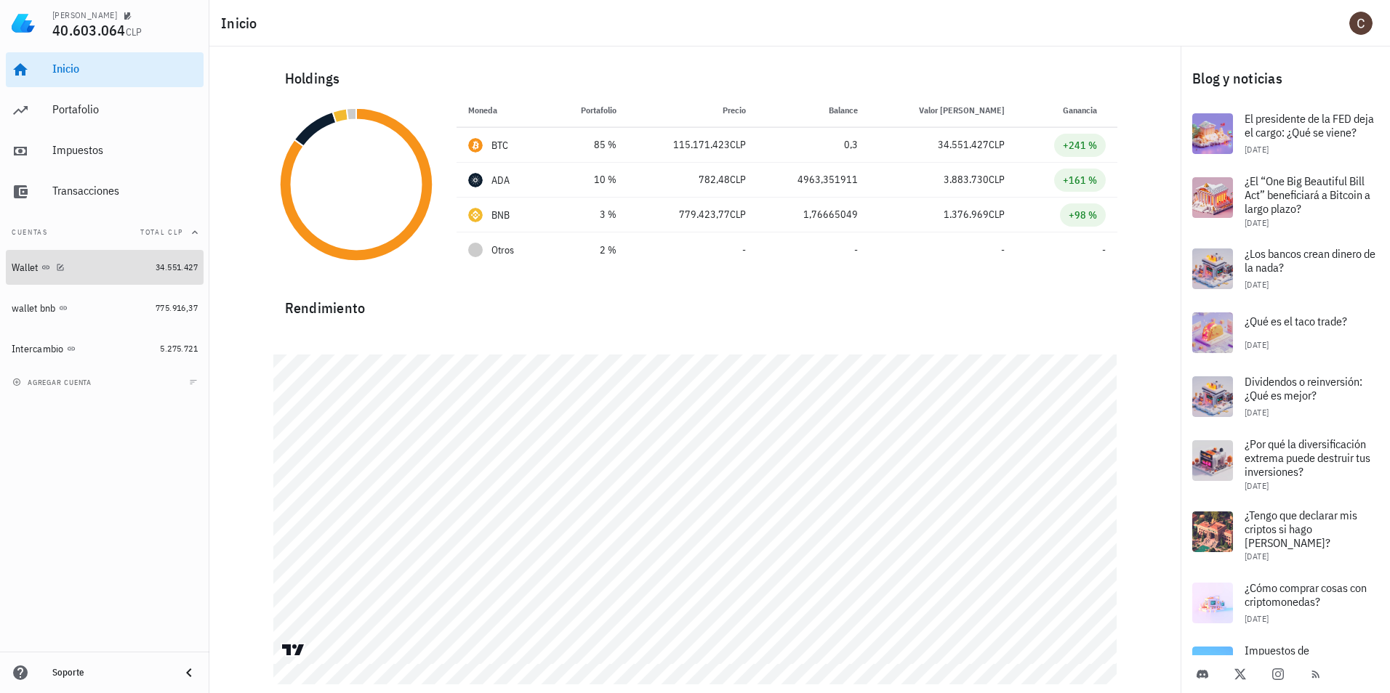
click at [129, 267] on div "Wallet" at bounding box center [81, 268] width 138 height 14
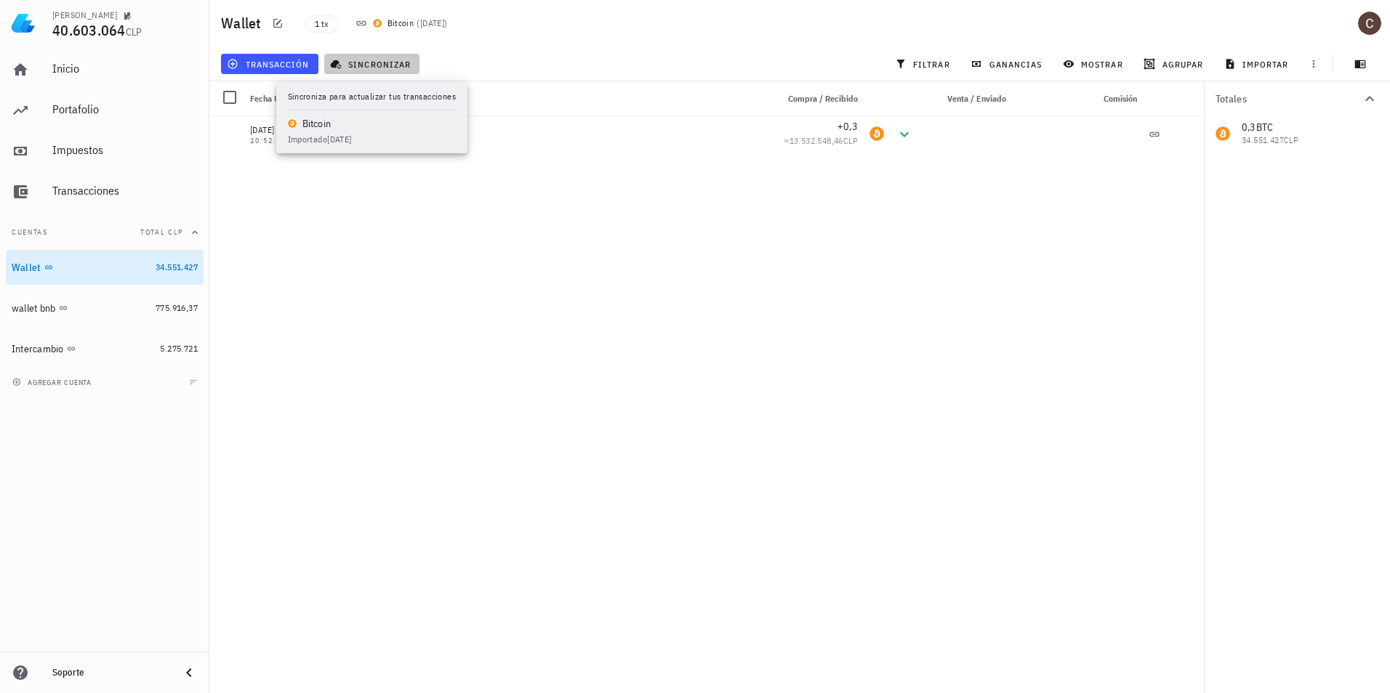
click at [337, 61] on icon "button" at bounding box center [336, 64] width 11 height 9
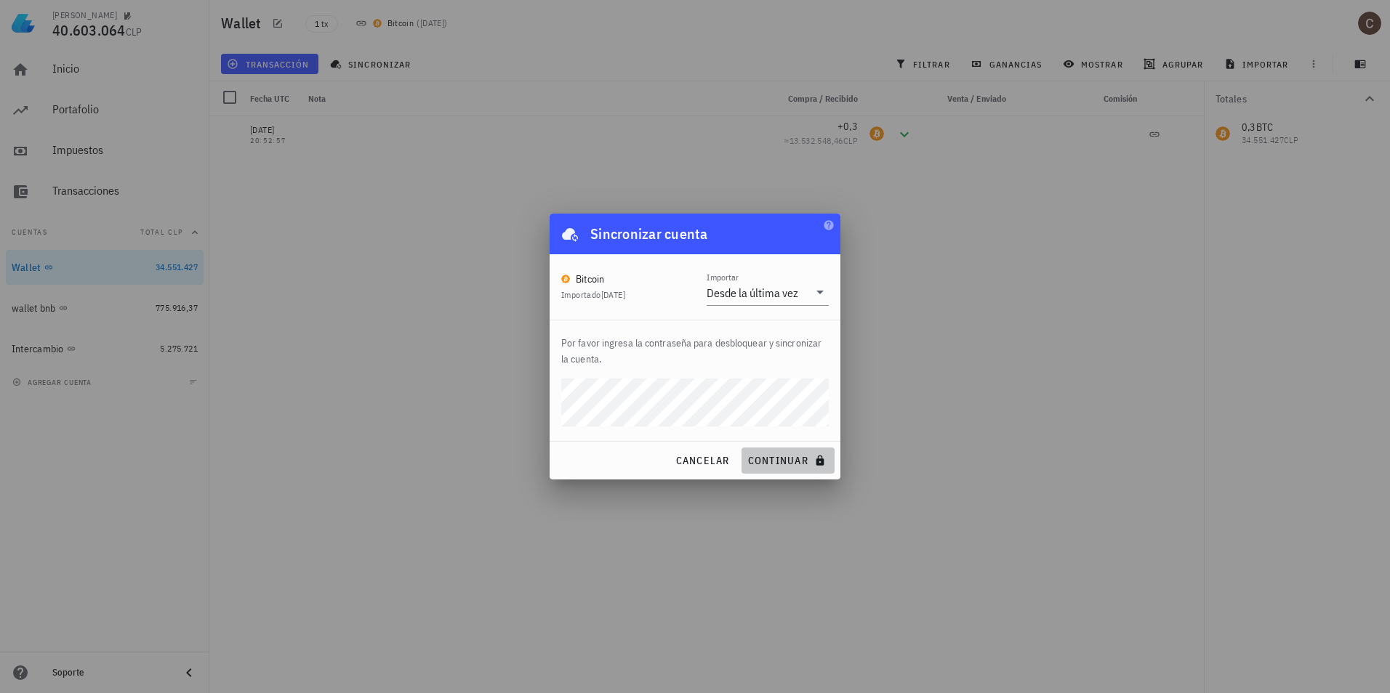
click at [786, 465] on span "continuar" at bounding box center [787, 460] width 81 height 13
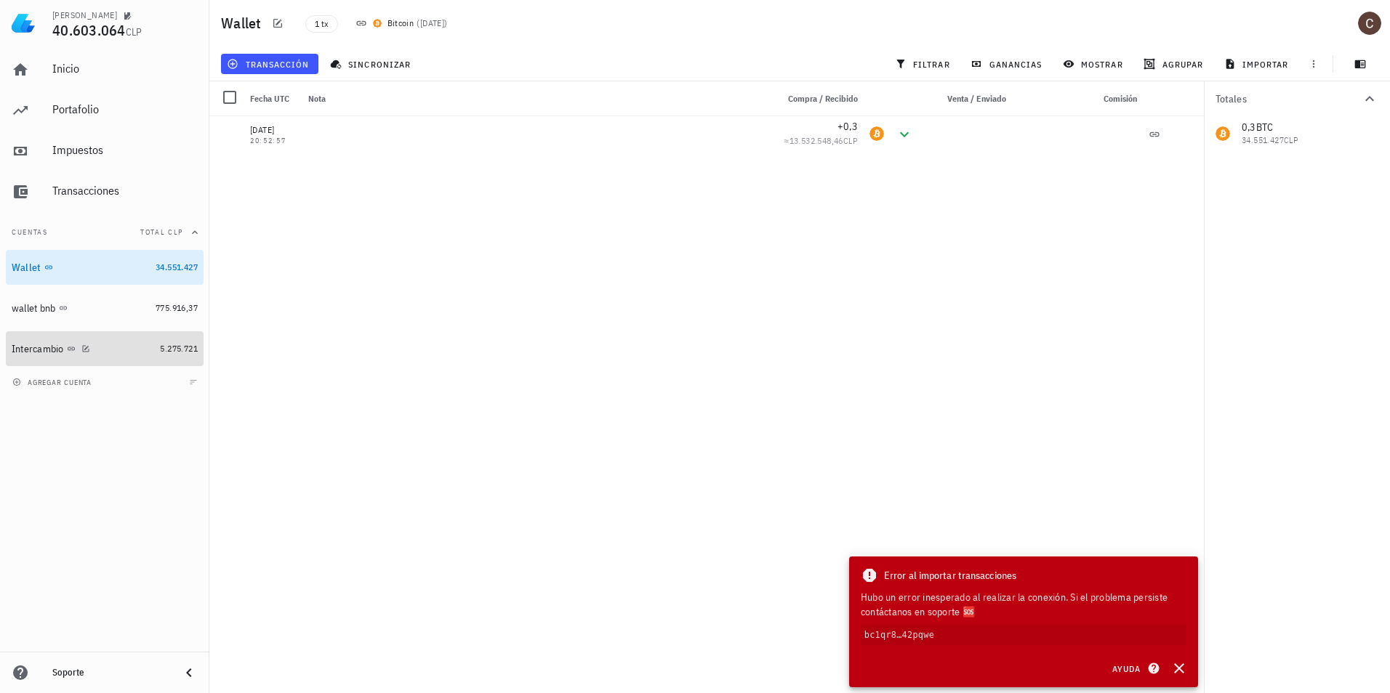
click at [96, 348] on div "Intercambio" at bounding box center [83, 349] width 142 height 14
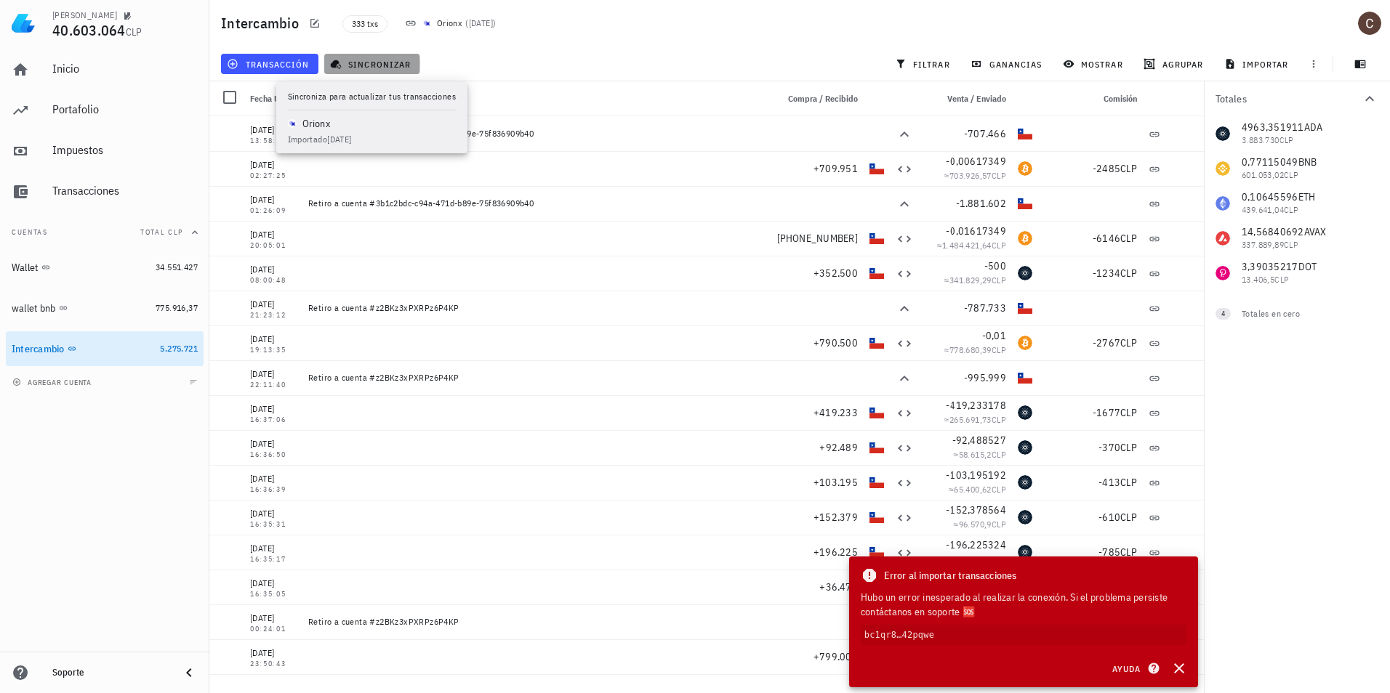
click at [377, 59] on span "sincronizar" at bounding box center [372, 64] width 78 height 12
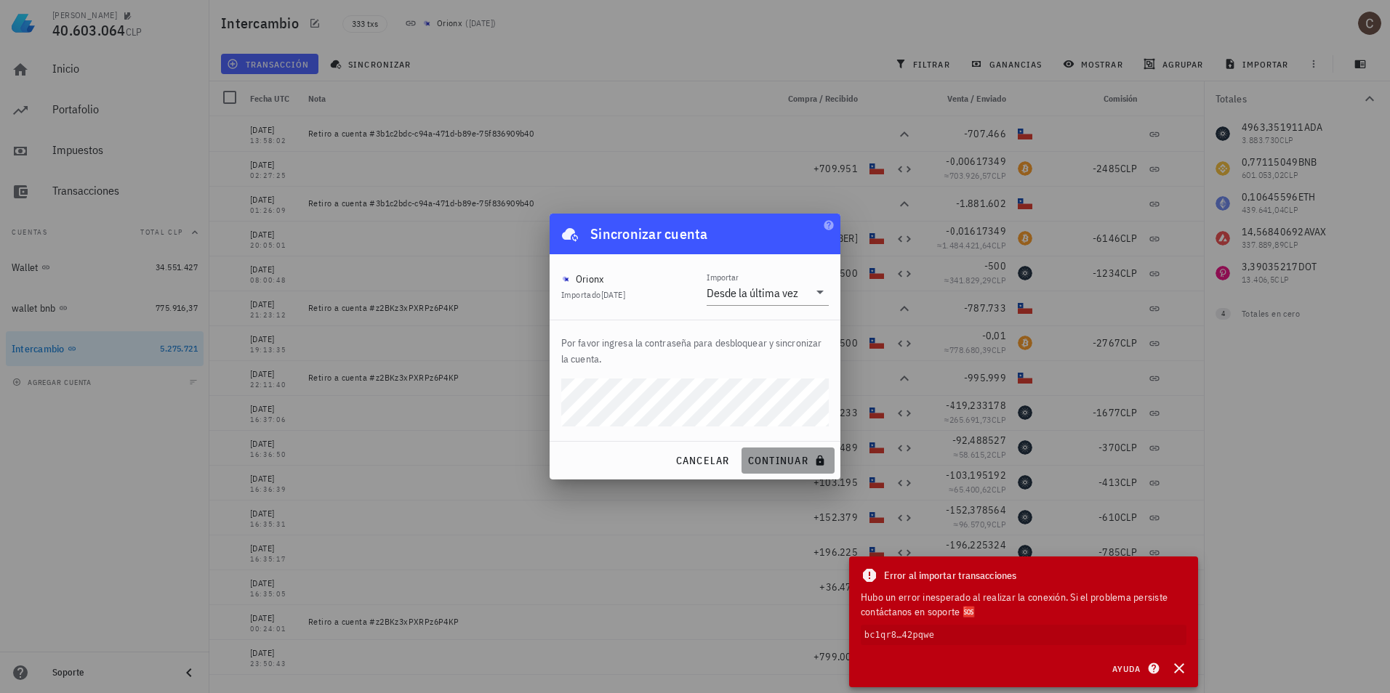
click at [803, 457] on span "continuar" at bounding box center [787, 460] width 81 height 13
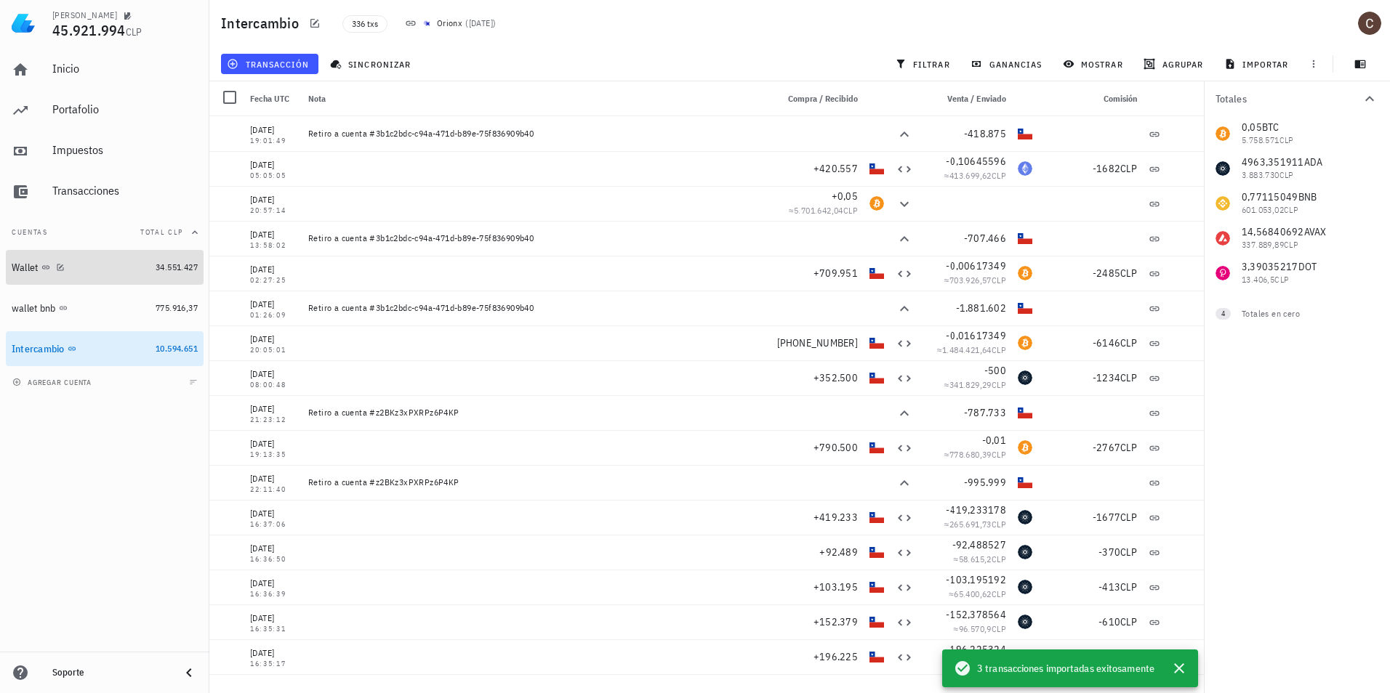
click at [115, 265] on div "Wallet" at bounding box center [81, 268] width 138 height 14
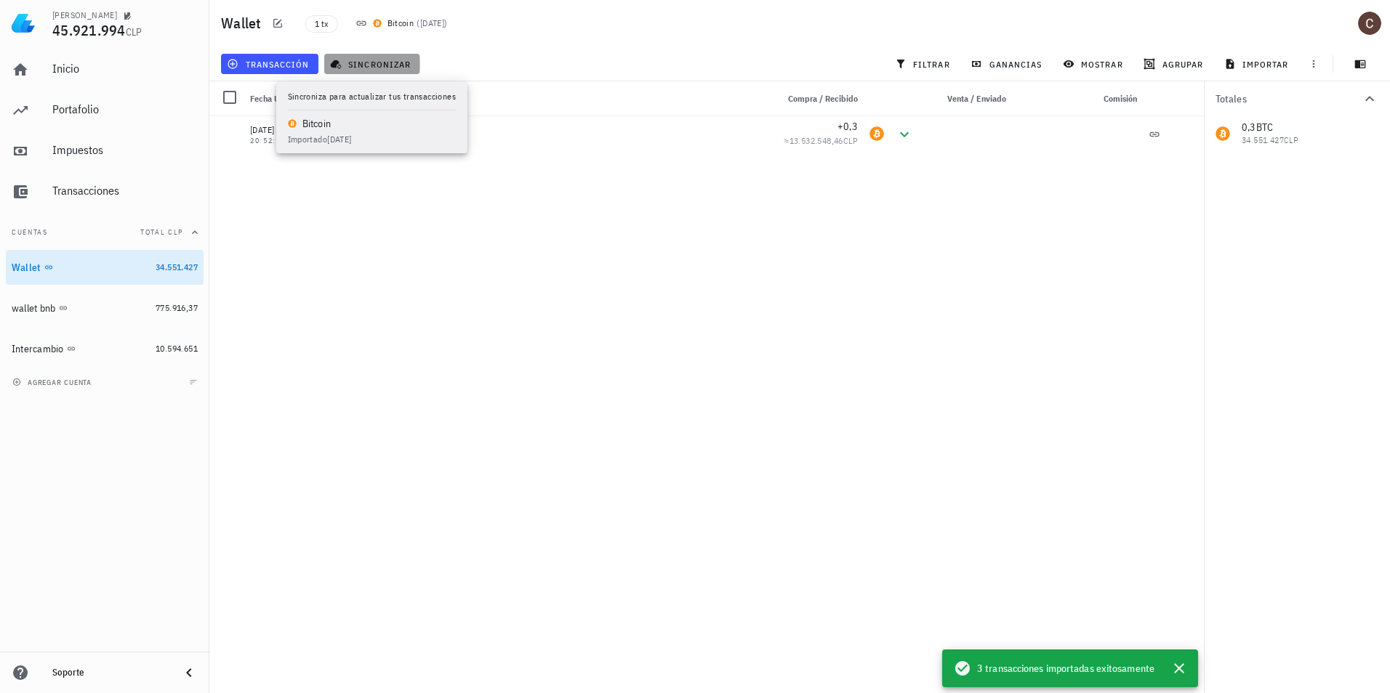
click at [374, 67] on span "sincronizar" at bounding box center [372, 64] width 78 height 12
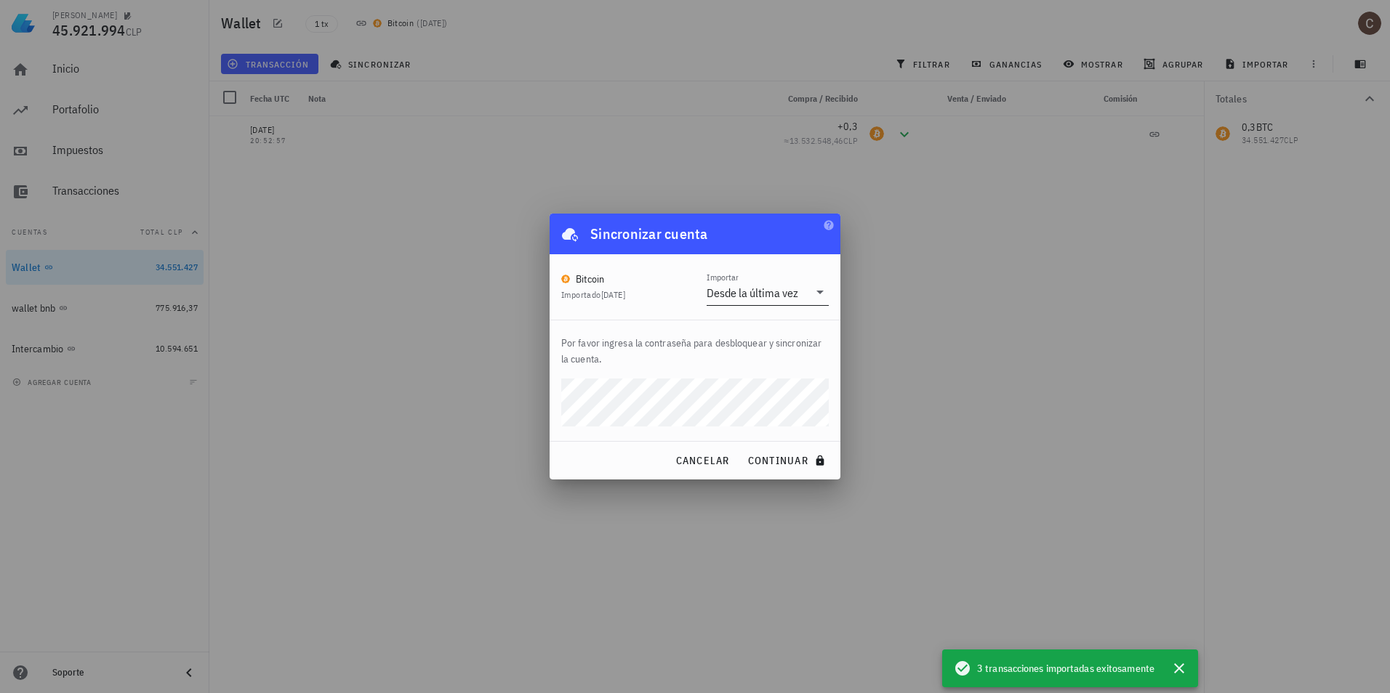
click at [810, 298] on div at bounding box center [818, 291] width 20 height 17
click at [685, 318] on div "Bitcoin Importado [DATE] Importar Desde la última vez" at bounding box center [695, 286] width 291 height 65
click at [785, 465] on span "continuar" at bounding box center [787, 460] width 81 height 13
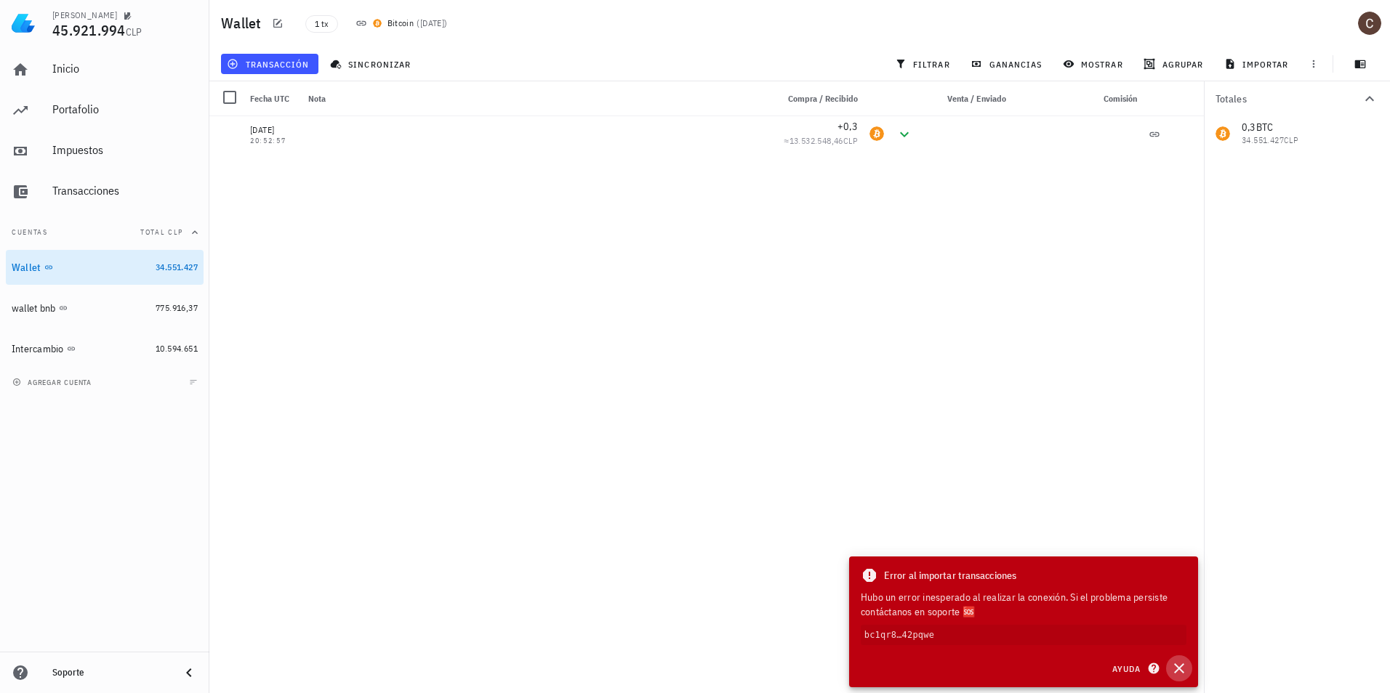
click at [1183, 672] on icon "button" at bounding box center [1179, 669] width 10 height 10
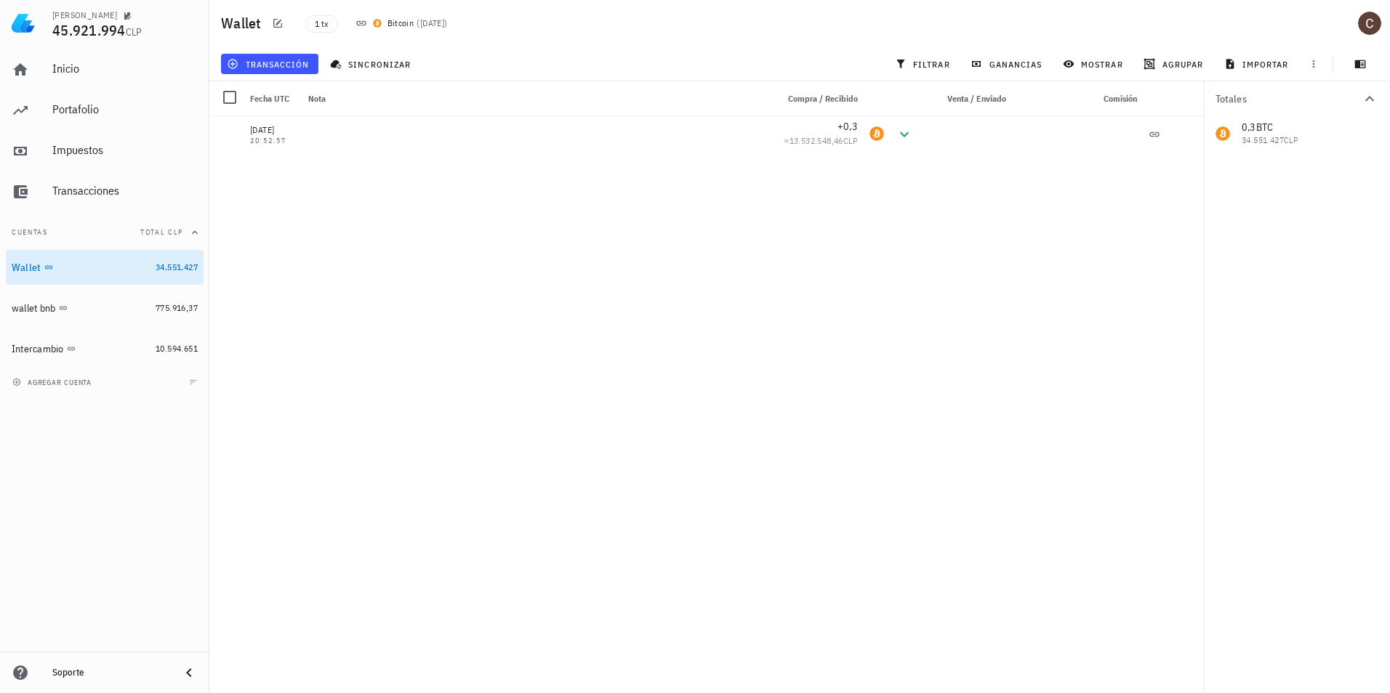
click at [901, 326] on div "[DATE] 20:52:57 +0,3 ≈ 13.532.548,46 CLP" at bounding box center [706, 399] width 994 height 566
click at [379, 71] on button "sincronizar" at bounding box center [372, 64] width 96 height 20
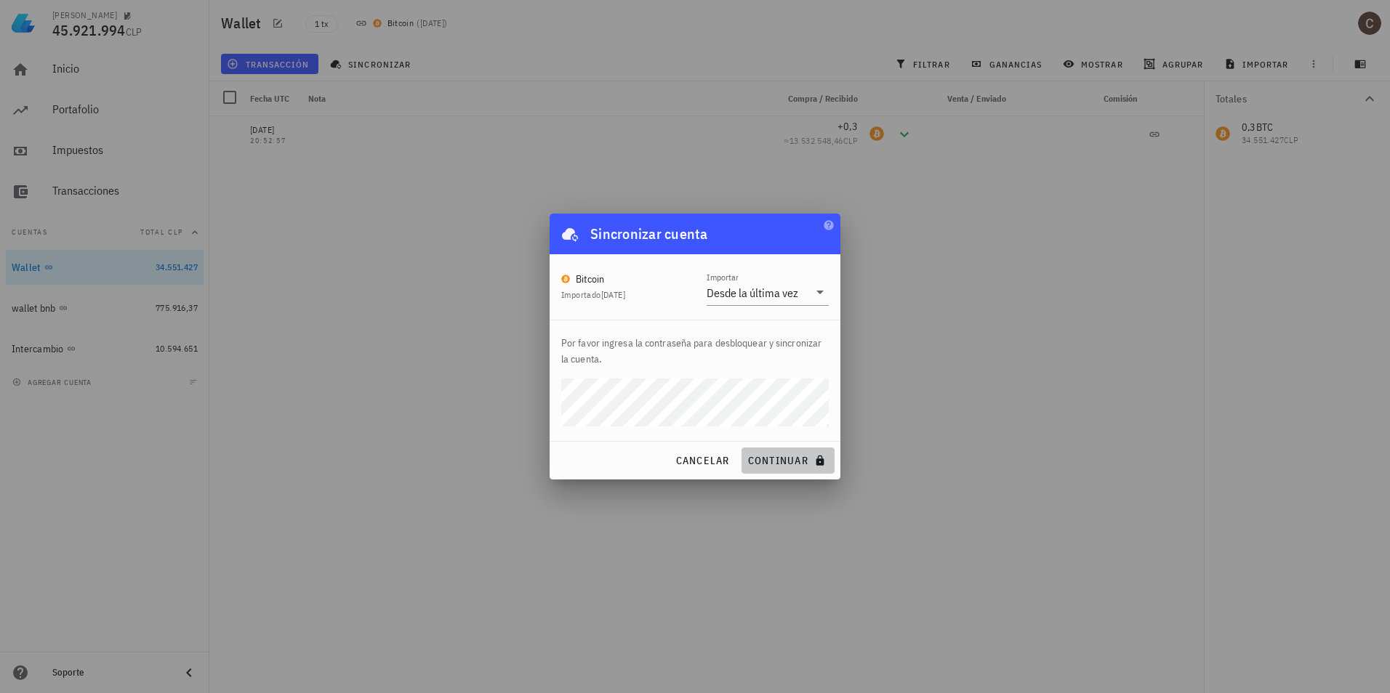
click at [797, 472] on button "continuar" at bounding box center [787, 461] width 93 height 26
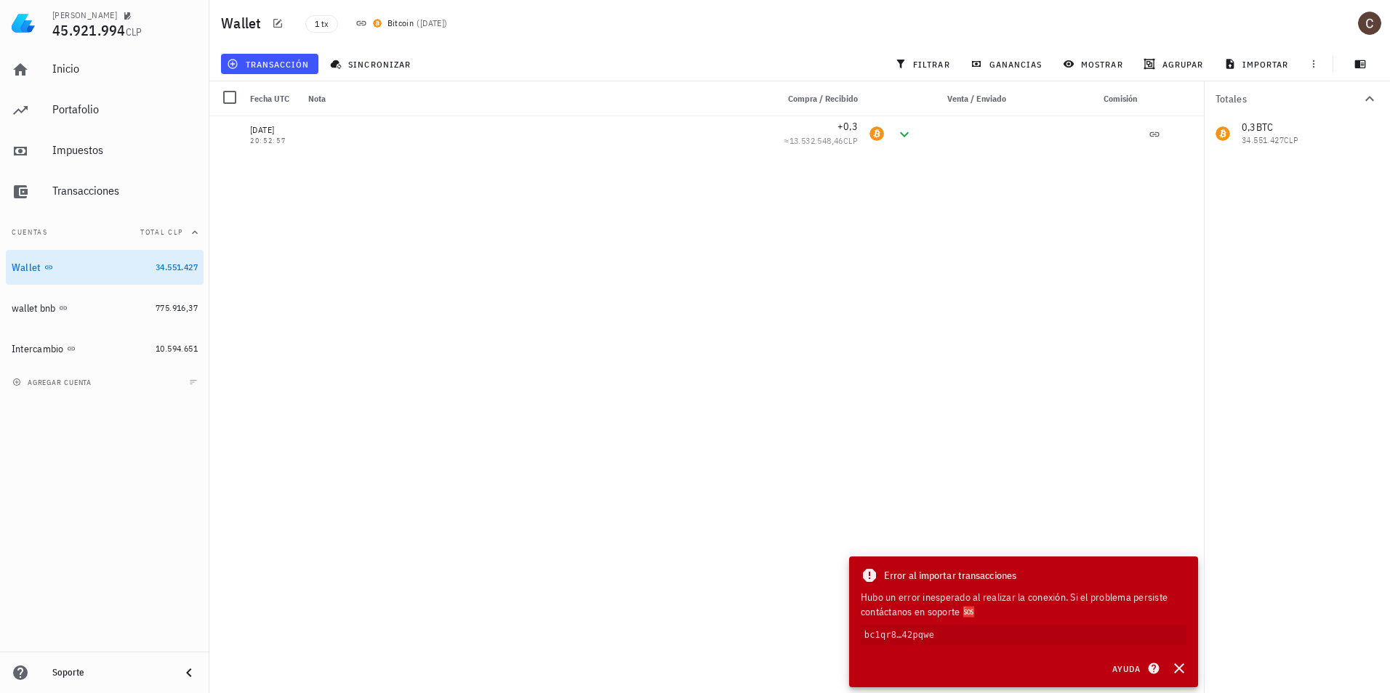
click at [717, 427] on div "[DATE] 20:52:57 +0,3 ≈ 13.532.548,46 CLP" at bounding box center [706, 399] width 994 height 566
click at [280, 23] on icon "button" at bounding box center [278, 23] width 12 height 12
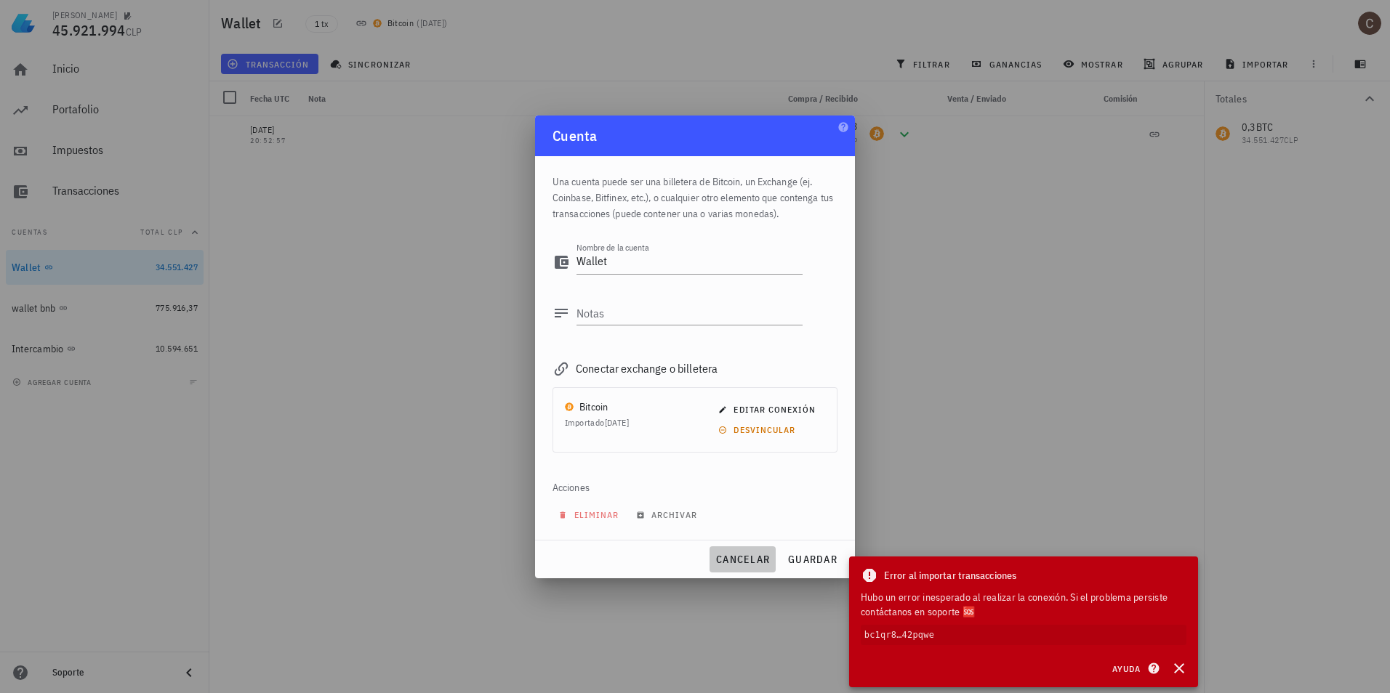
click at [748, 566] on span "cancelar" at bounding box center [742, 559] width 55 height 13
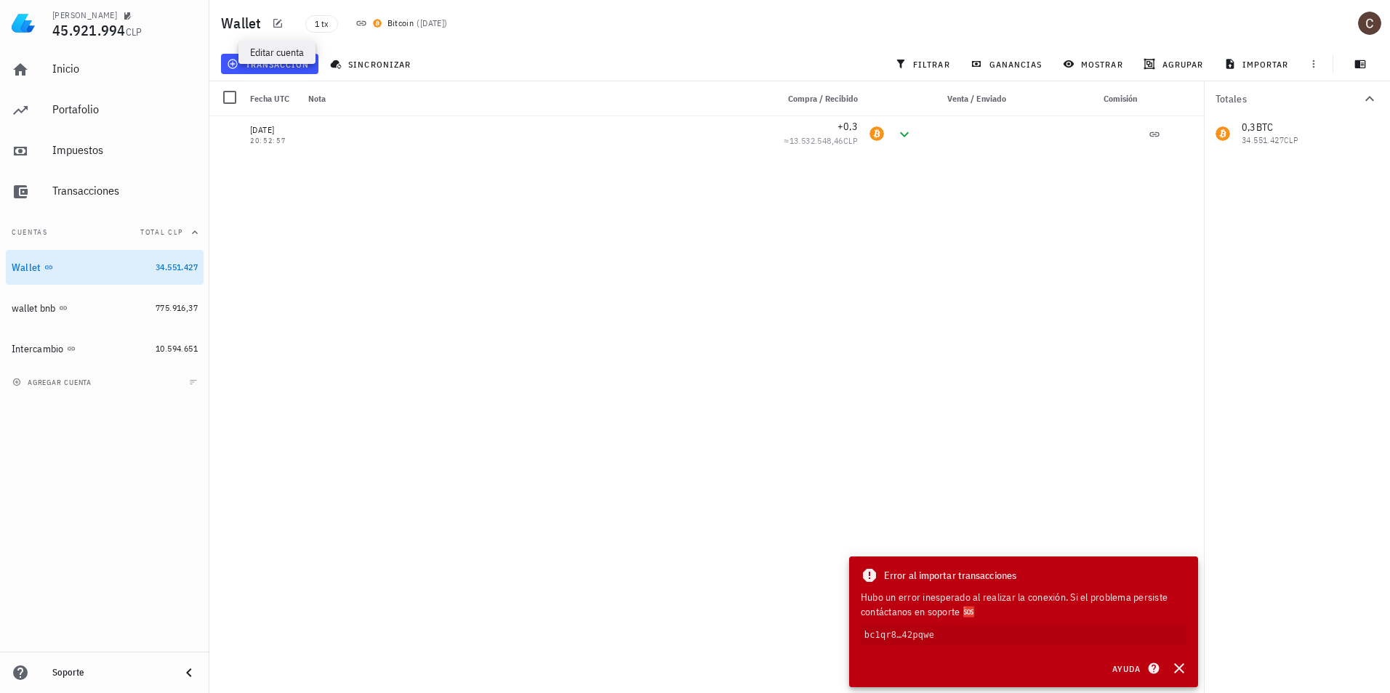
click at [673, 389] on div "[DATE] 20:52:57 +0,3 ≈ 13.532.548,46 CLP" at bounding box center [706, 399] width 994 height 566
click at [82, 233] on button "Cuentas Total CLP" at bounding box center [105, 232] width 198 height 35
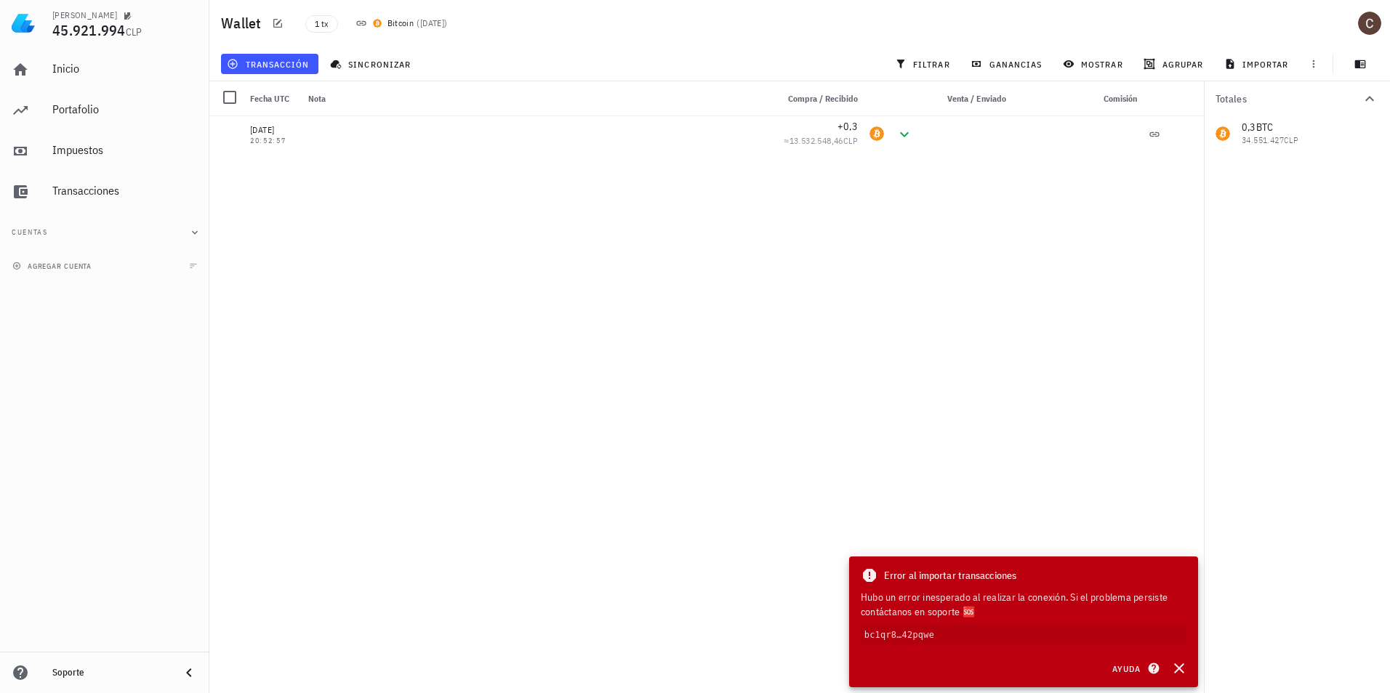
click at [80, 242] on button "Cuentas" at bounding box center [105, 232] width 198 height 35
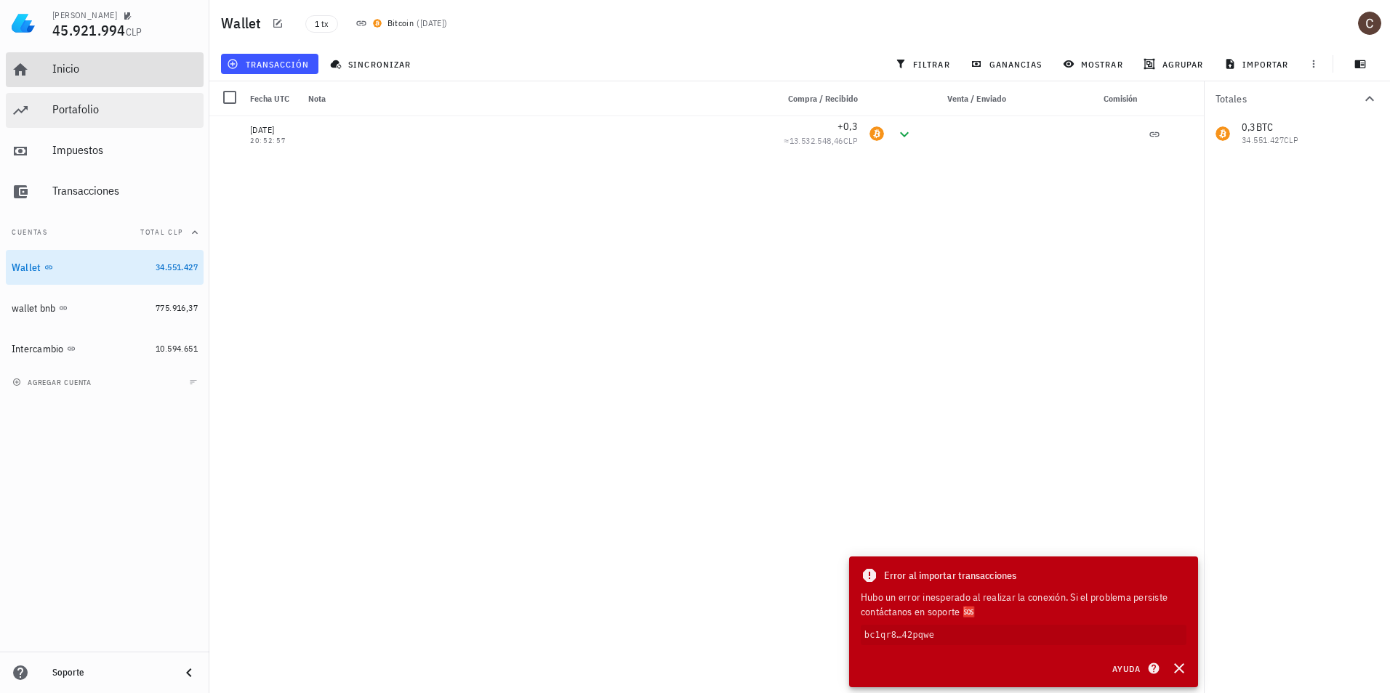
drag, startPoint x: 80, startPoint y: 72, endPoint x: 71, endPoint y: 115, distance: 43.9
click at [80, 72] on div "Inicio" at bounding box center [124, 69] width 145 height 14
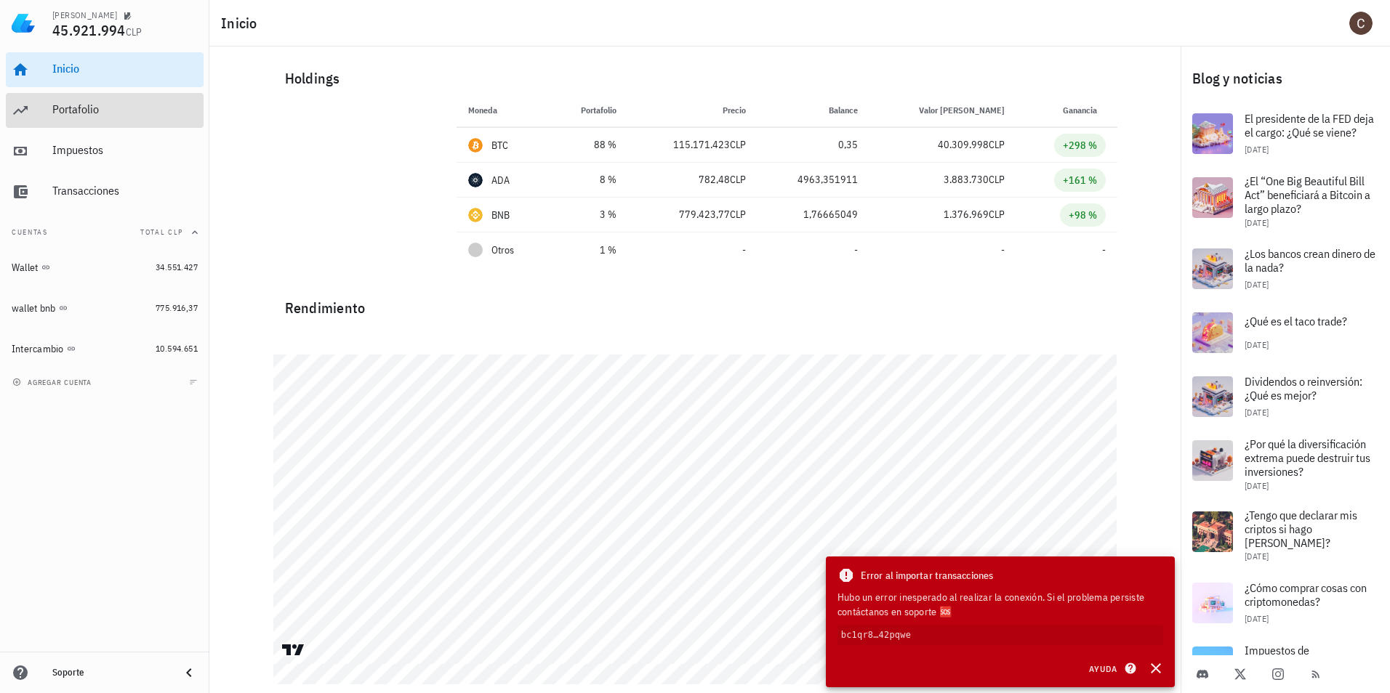
click at [71, 118] on div "Portafolio" at bounding box center [124, 110] width 145 height 33
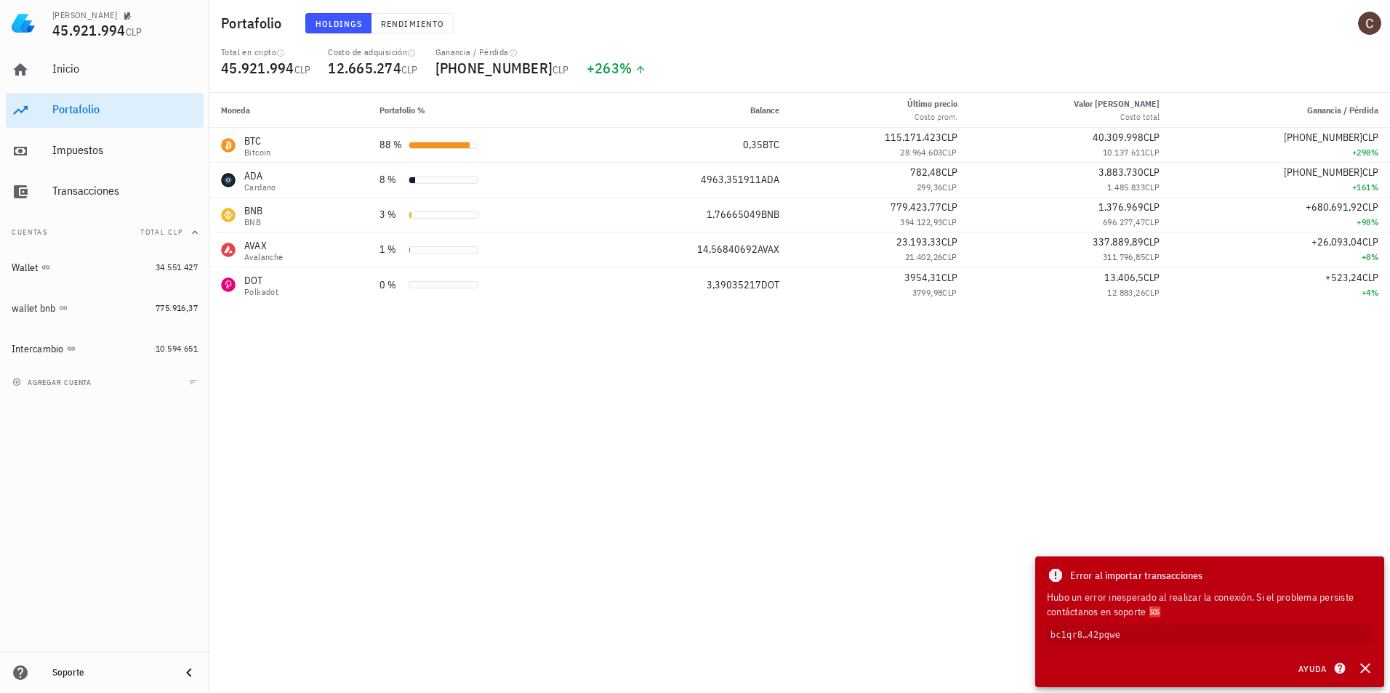
click at [1084, 631] on code "bc1qr8…42pqwe" at bounding box center [1210, 635] width 326 height 20
click at [1315, 667] on span "Ayuda" at bounding box center [1320, 668] width 45 height 13
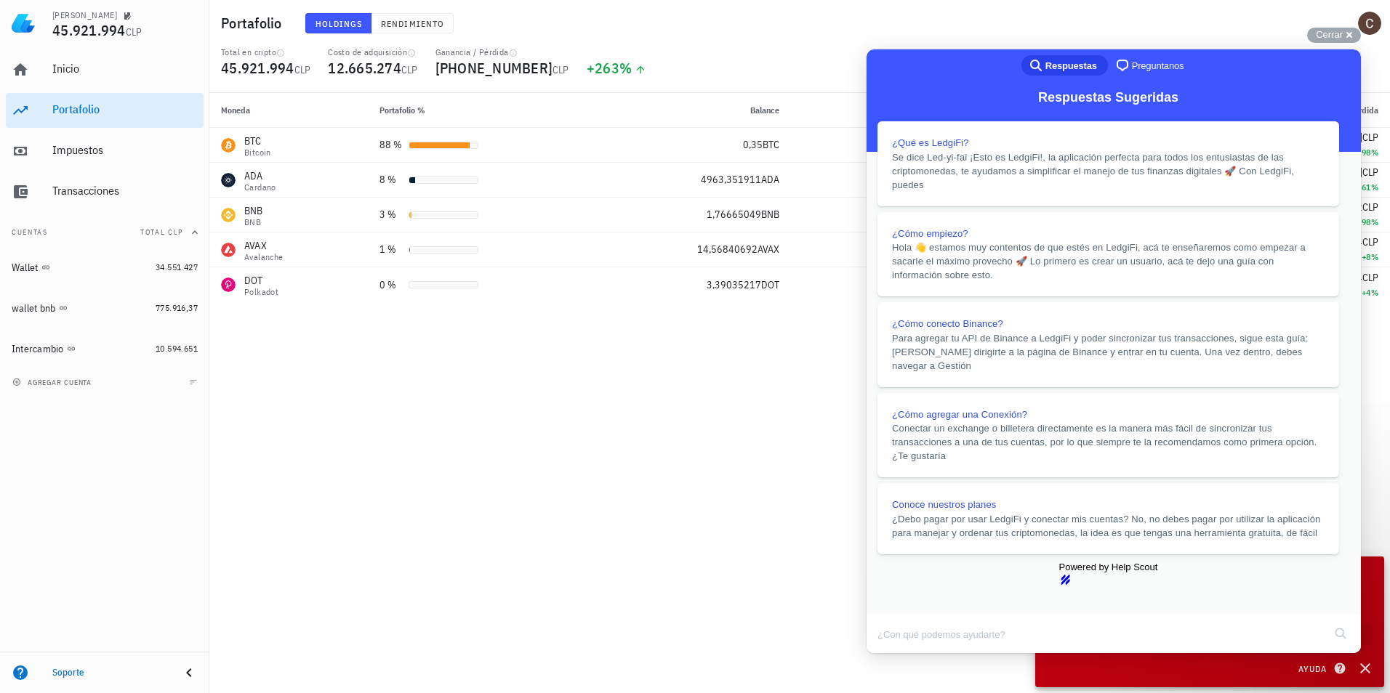
scroll to position [568, 0]
